Goal: Task Accomplishment & Management: Manage account settings

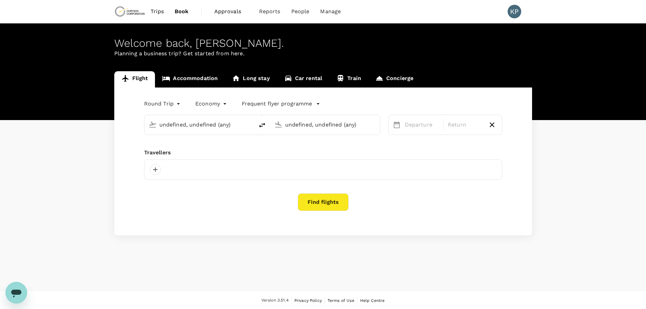
type input "Adelaide (ADL)"
type input "[GEOGRAPHIC_DATA] ([PERSON_NAME])"
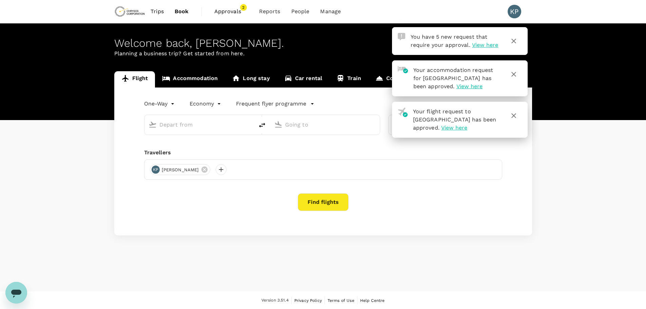
type input "roundtrip"
type input "Adelaide (ADL)"
type input "[GEOGRAPHIC_DATA] ([PERSON_NAME])"
type input "Adelaide (ADL)"
type input "[GEOGRAPHIC_DATA] ([PERSON_NAME])"
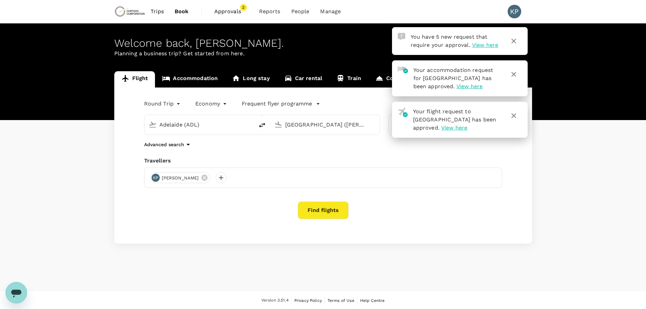
click at [236, 11] on span "Approvals" at bounding box center [231, 11] width 34 height 8
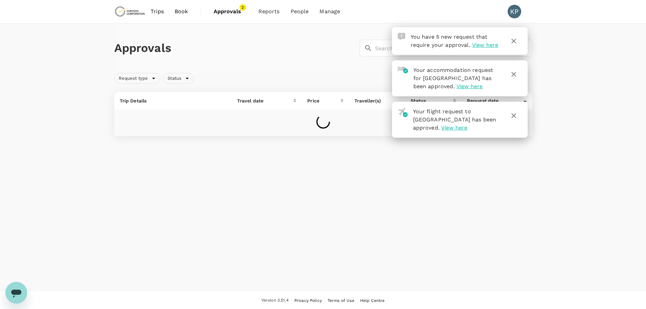
click at [514, 42] on icon "button" at bounding box center [514, 41] width 8 height 8
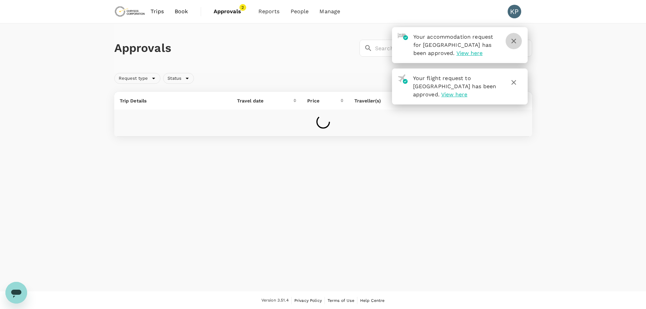
click at [511, 43] on icon "button" at bounding box center [514, 41] width 8 height 8
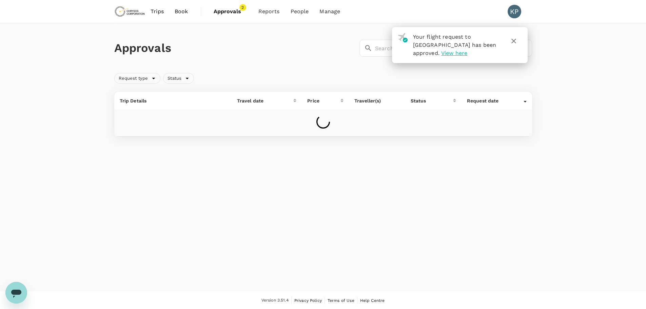
click at [513, 40] on icon "button" at bounding box center [514, 41] width 5 height 5
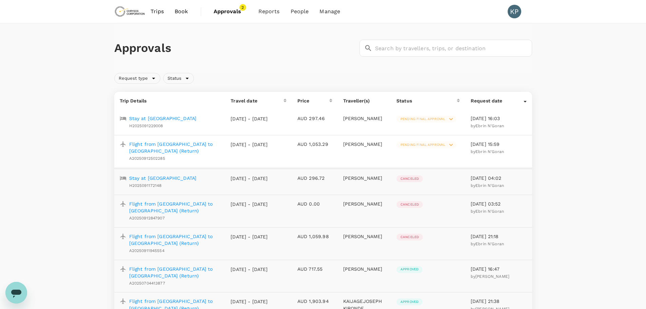
click at [176, 144] on p "Flight from [GEOGRAPHIC_DATA] to [GEOGRAPHIC_DATA] (Return)" at bounding box center [174, 148] width 91 height 14
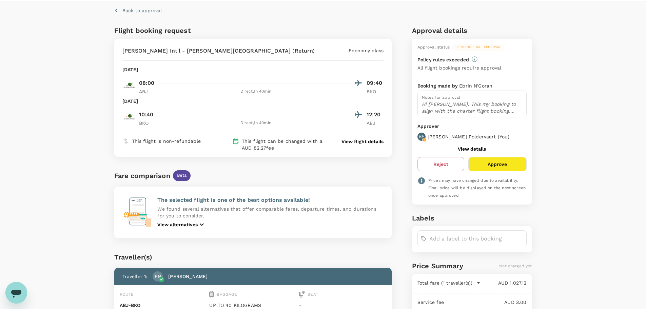
scroll to position [34, 0]
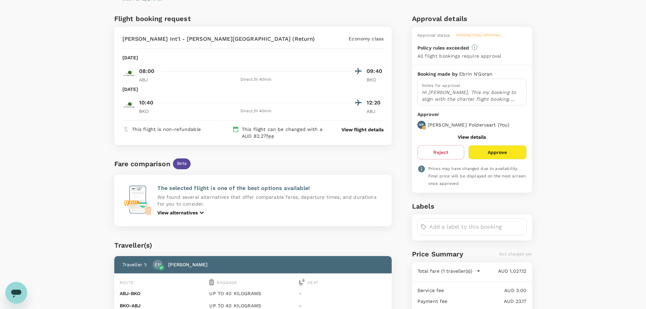
click at [503, 152] on button "Approve" at bounding box center [498, 152] width 58 height 14
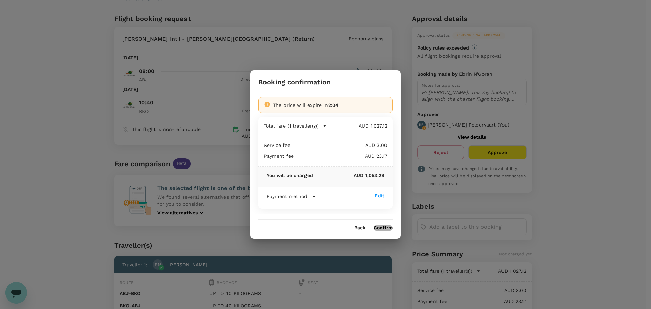
click at [383, 229] on button "Confirm" at bounding box center [383, 227] width 19 height 5
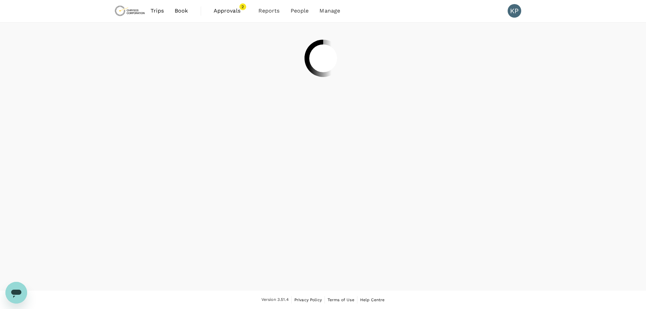
scroll to position [1, 0]
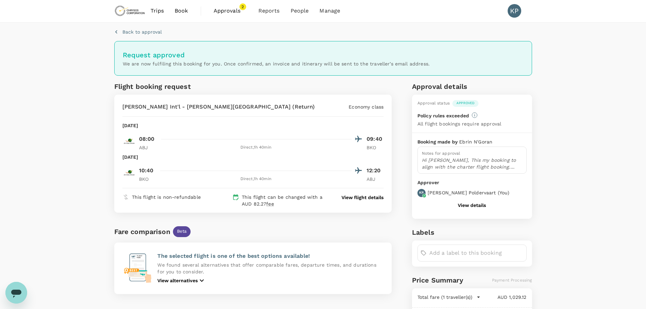
click at [224, 12] on span "Approvals" at bounding box center [231, 11] width 34 height 8
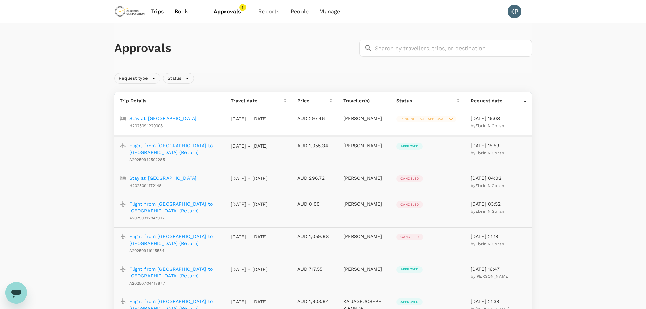
click at [173, 119] on p "Stay at [GEOGRAPHIC_DATA]" at bounding box center [163, 118] width 68 height 7
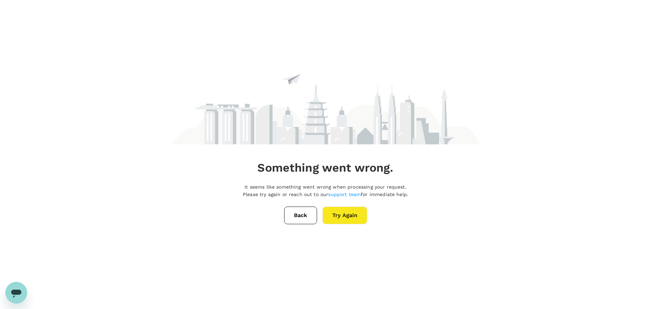
click at [341, 215] on button "Try Again" at bounding box center [345, 216] width 45 height 18
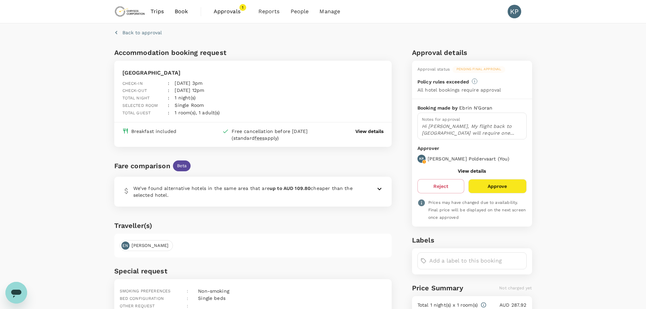
click at [488, 188] on button "Approve" at bounding box center [498, 186] width 58 height 14
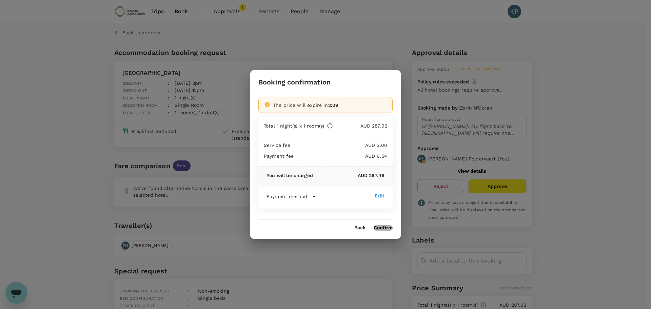
click at [387, 226] on button "Confirm" at bounding box center [383, 227] width 19 height 5
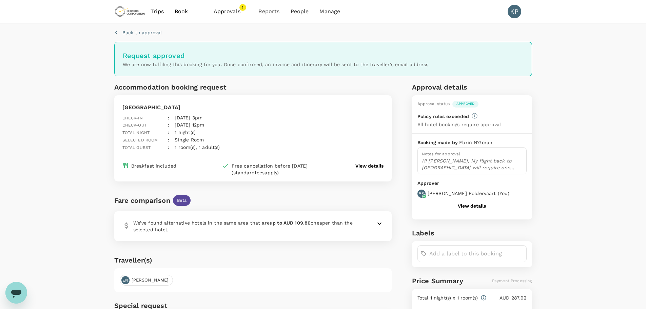
click at [232, 9] on span "Approvals" at bounding box center [231, 11] width 34 height 8
